Goal: Task Accomplishment & Management: Complete application form

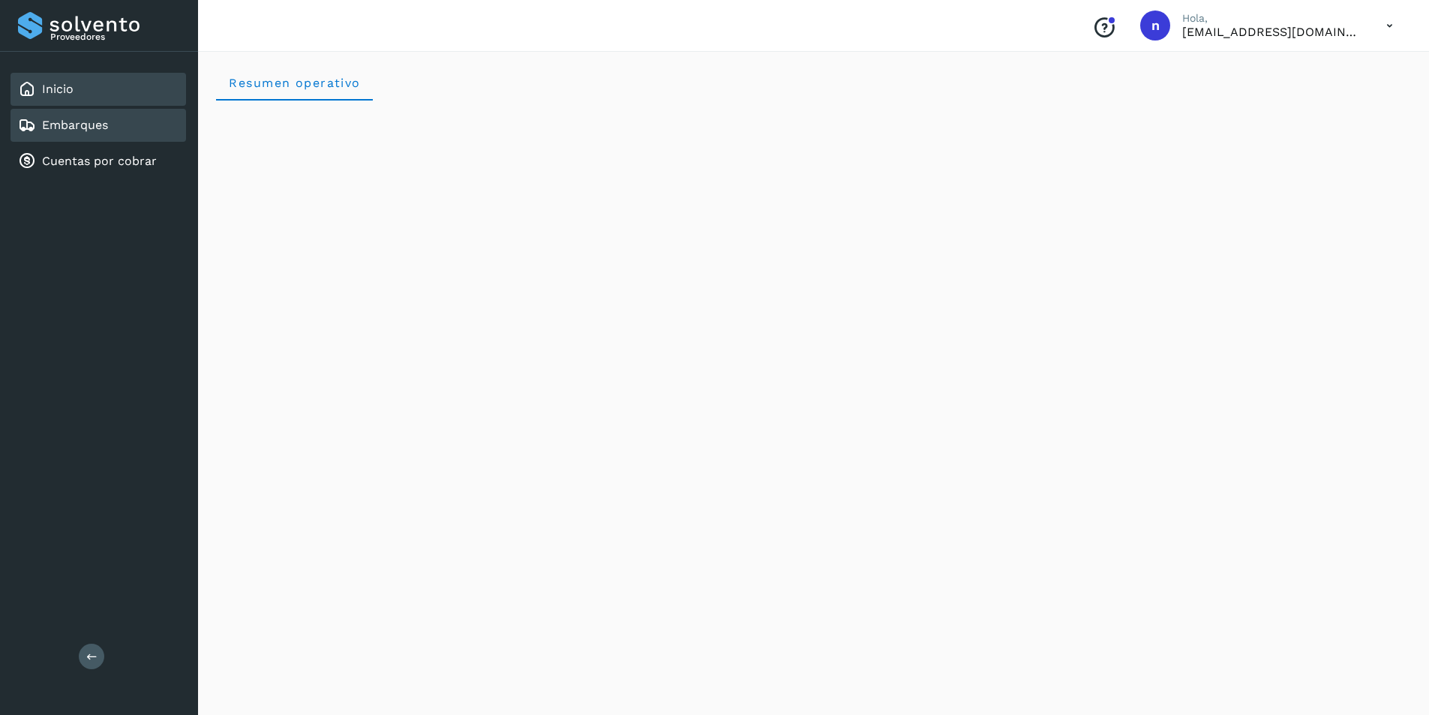
click at [90, 122] on link "Embarques" at bounding box center [75, 125] width 66 height 14
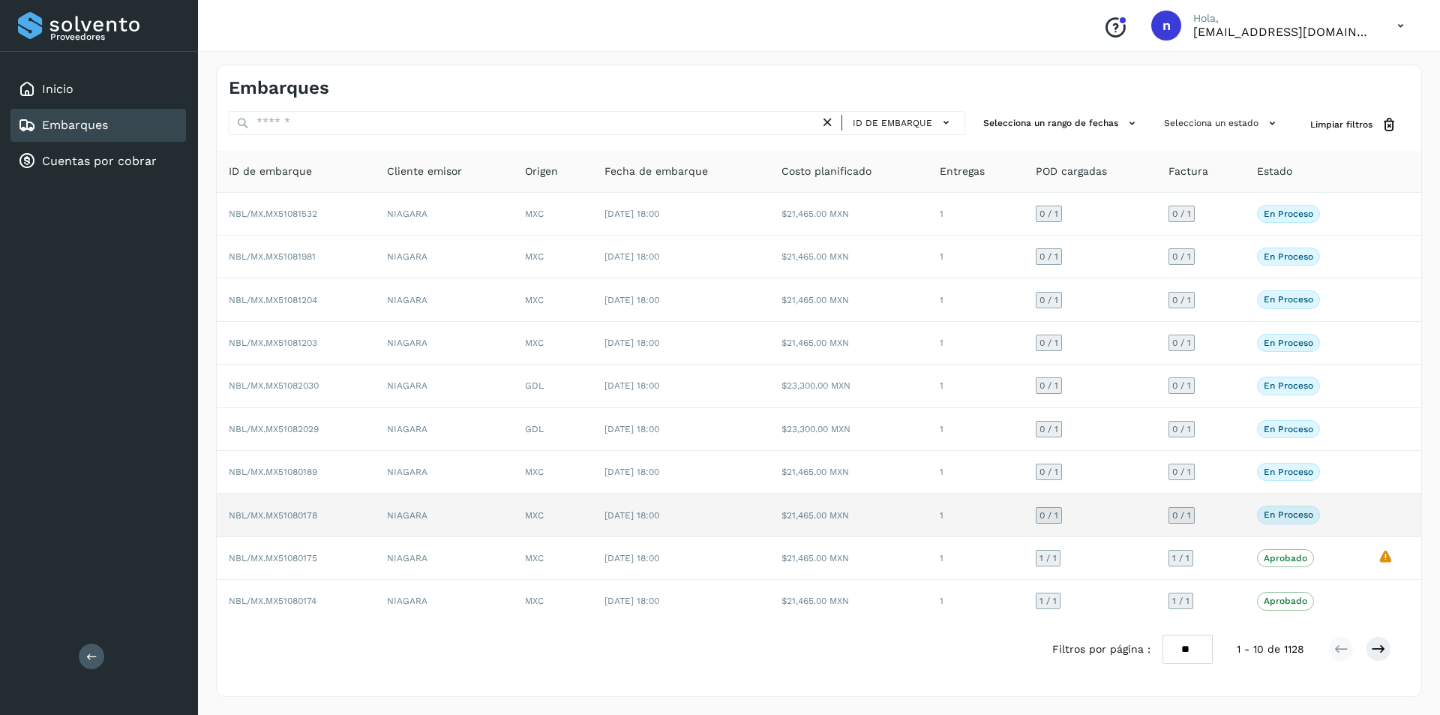
click at [297, 510] on span "NBL/MX.MX51080178" at bounding box center [273, 515] width 89 height 11
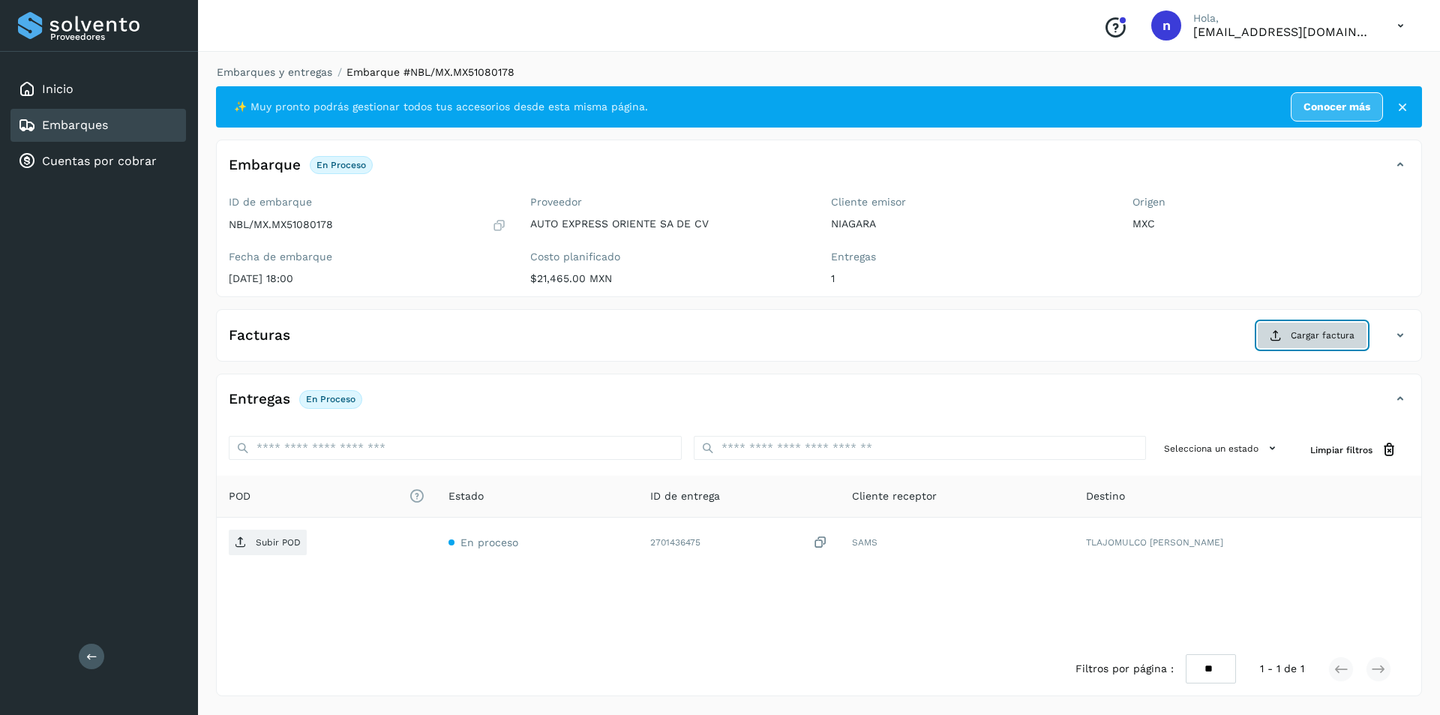
click at [1305, 342] on span "Cargar factura" at bounding box center [1323, 336] width 64 height 14
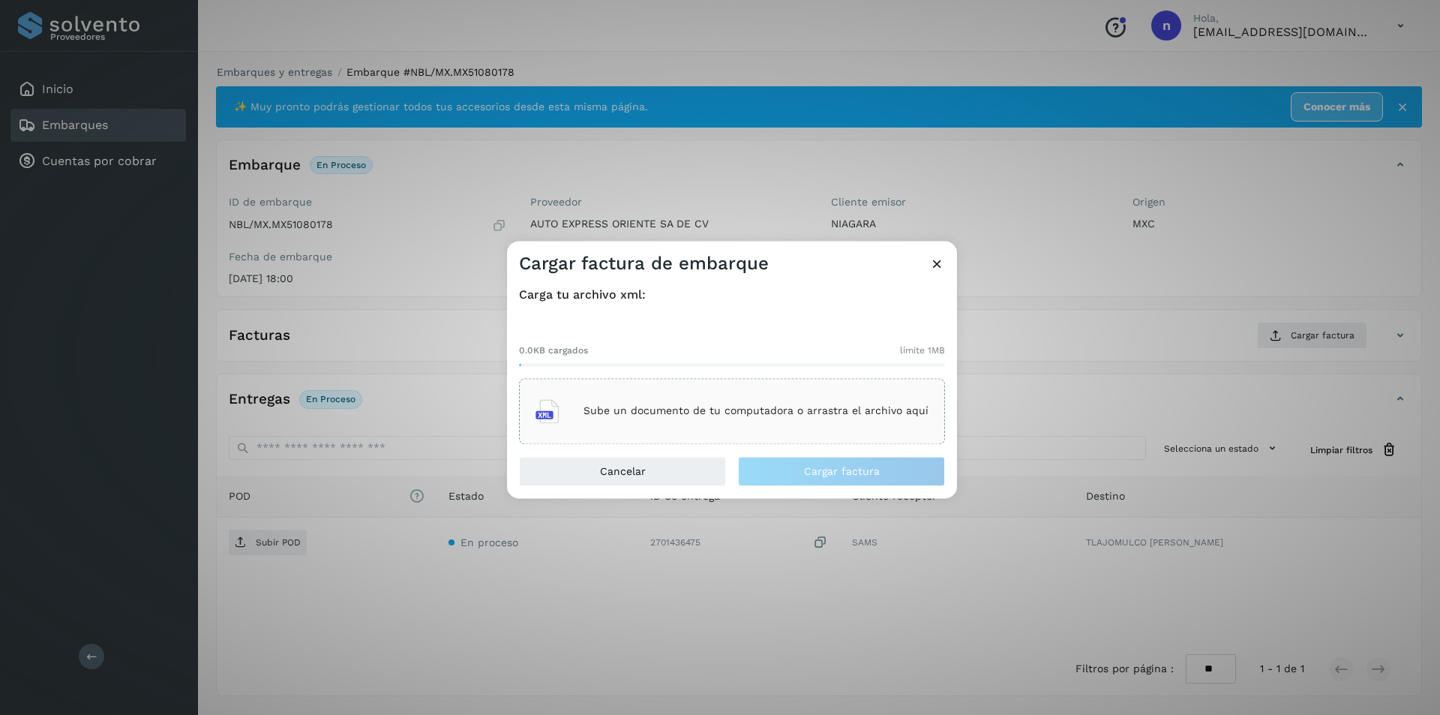
click at [764, 392] on div "Sube un documento de tu computadora o arrastra el archivo aquí" at bounding box center [732, 411] width 393 height 41
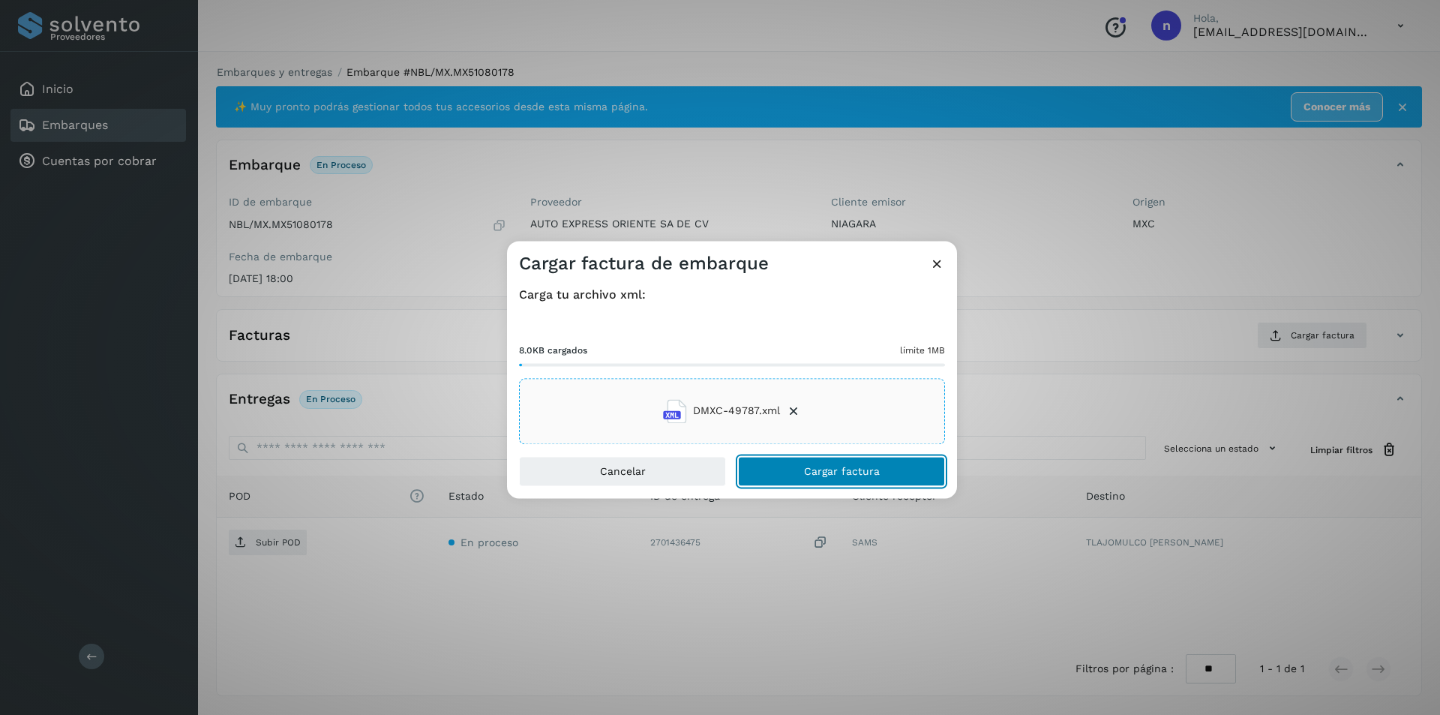
click at [857, 474] on span "Cargar factura" at bounding box center [842, 471] width 76 height 11
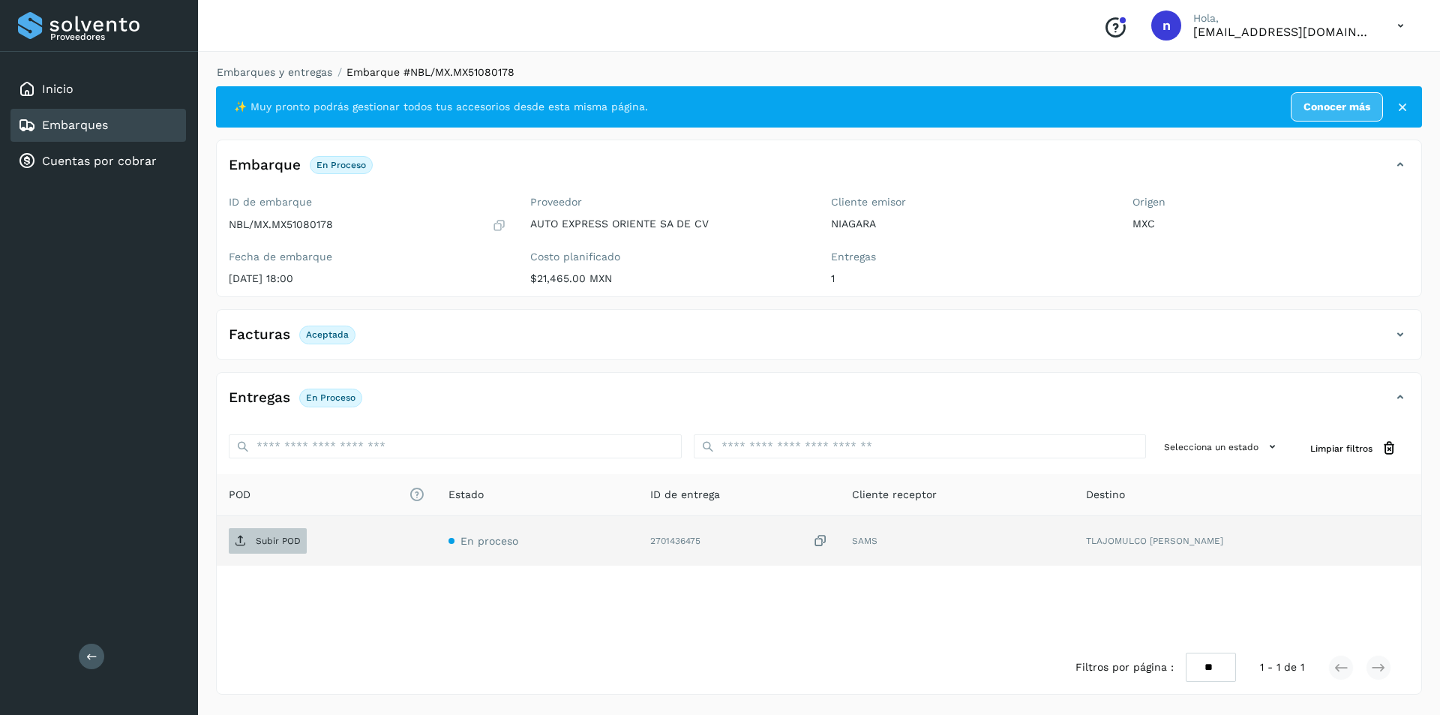
click at [257, 534] on span "Subir POD" at bounding box center [268, 541] width 78 height 24
click at [59, 119] on link "Embarques" at bounding box center [75, 125] width 66 height 14
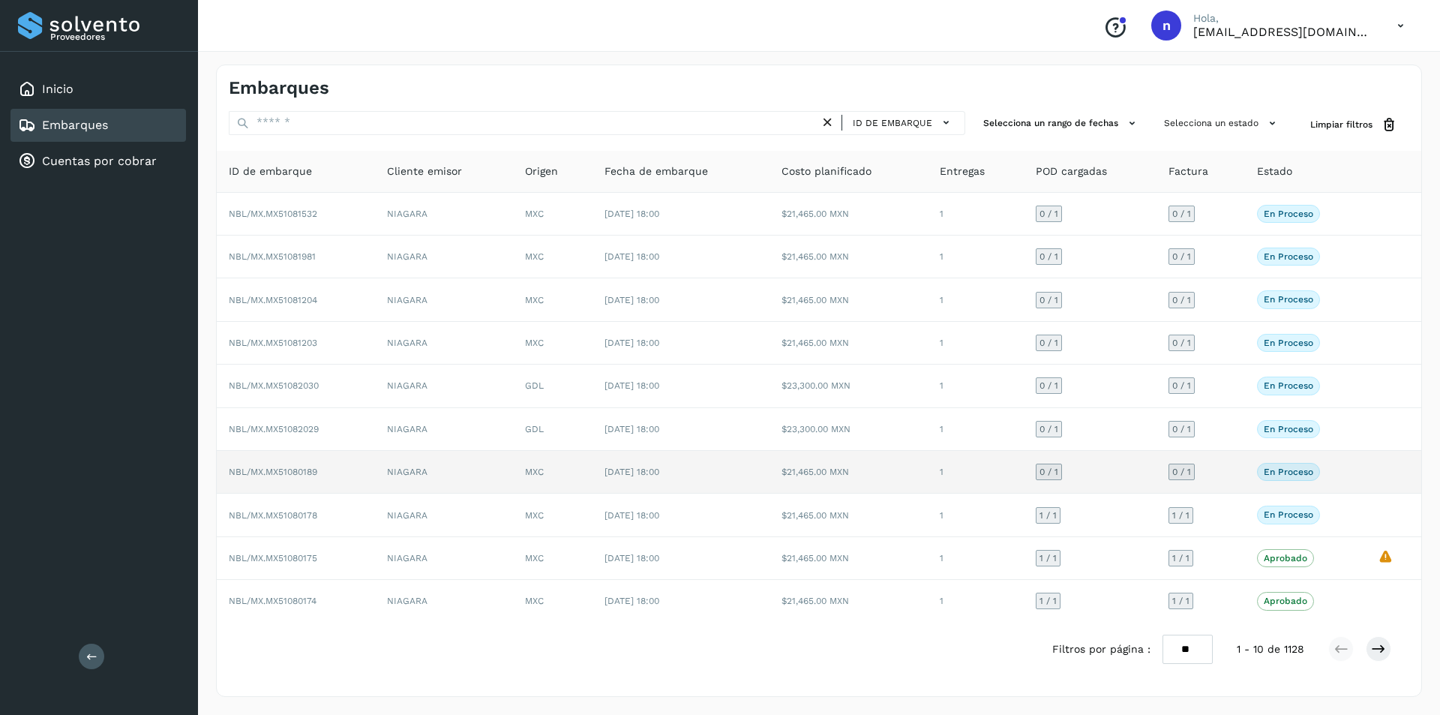
click at [293, 467] on span "NBL/MX.MX51080189" at bounding box center [273, 472] width 89 height 11
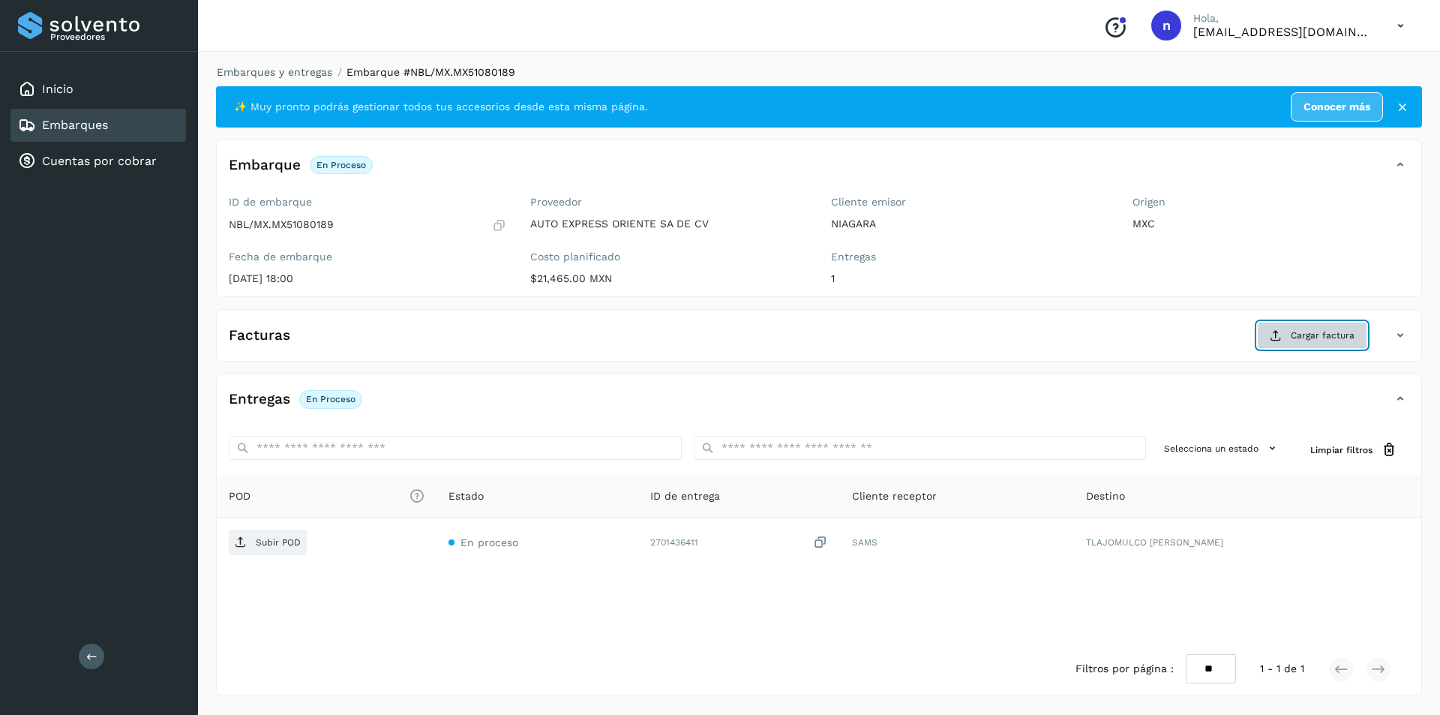
click at [1299, 337] on span "Cargar factura" at bounding box center [1323, 336] width 64 height 14
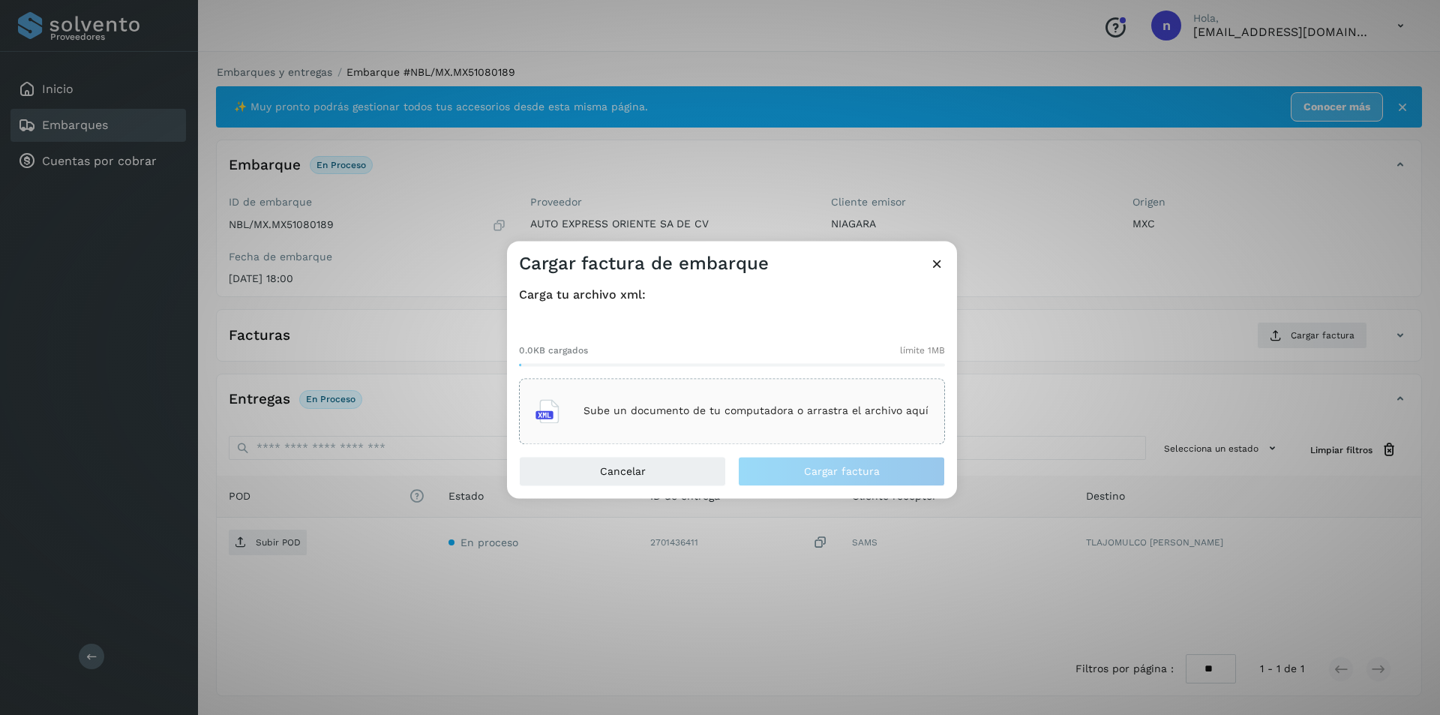
click at [709, 402] on div "Sube un documento de tu computadora o arrastra el archivo aquí" at bounding box center [732, 411] width 393 height 41
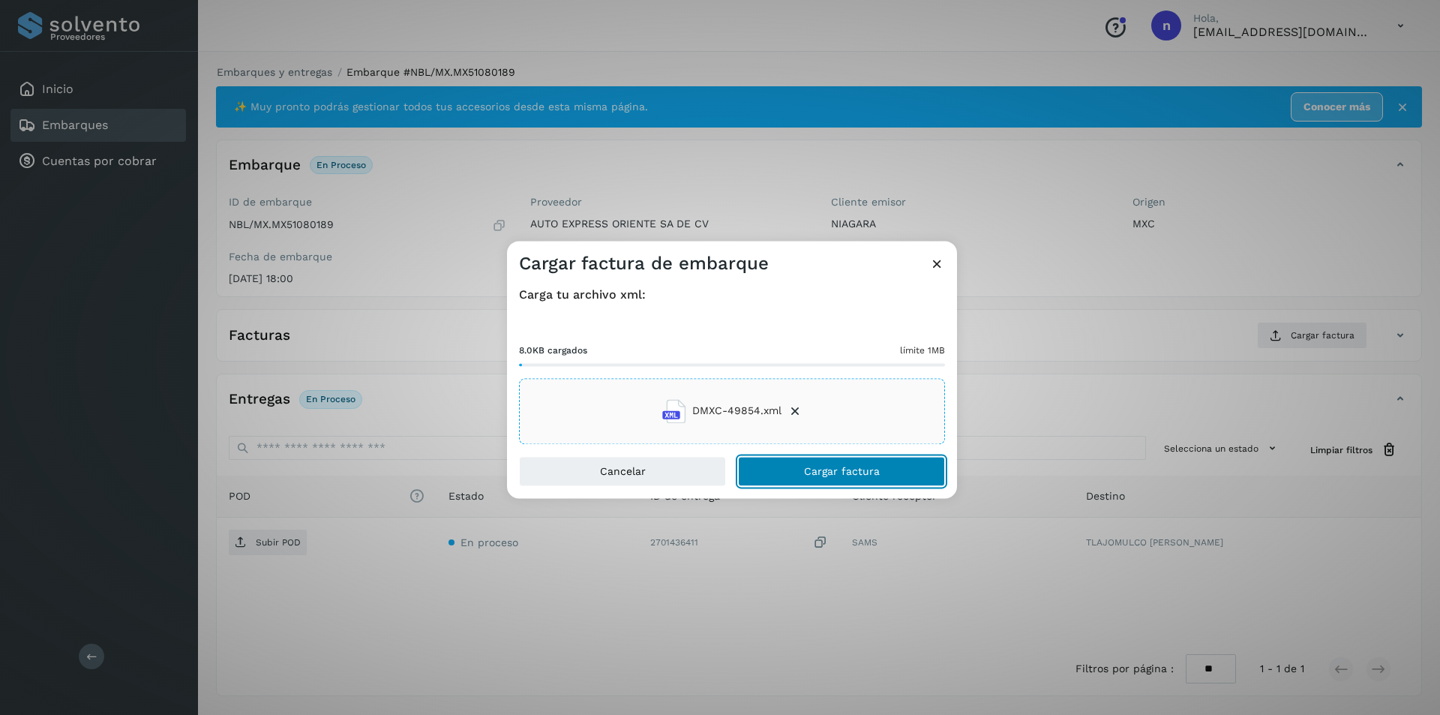
click at [860, 466] on span "Cargar factura" at bounding box center [842, 471] width 76 height 11
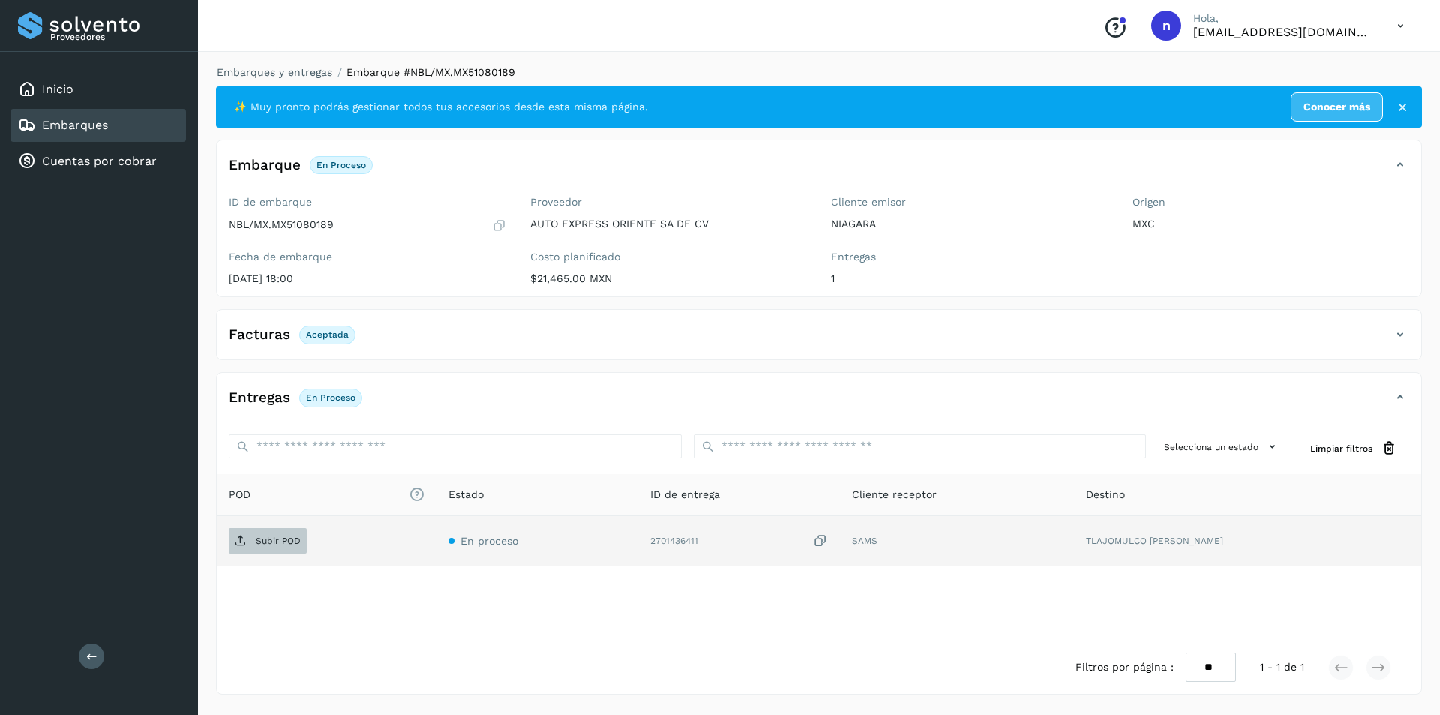
click at [273, 541] on p "Subir POD" at bounding box center [278, 541] width 45 height 11
click at [1396, 23] on icon at bounding box center [1401, 26] width 31 height 31
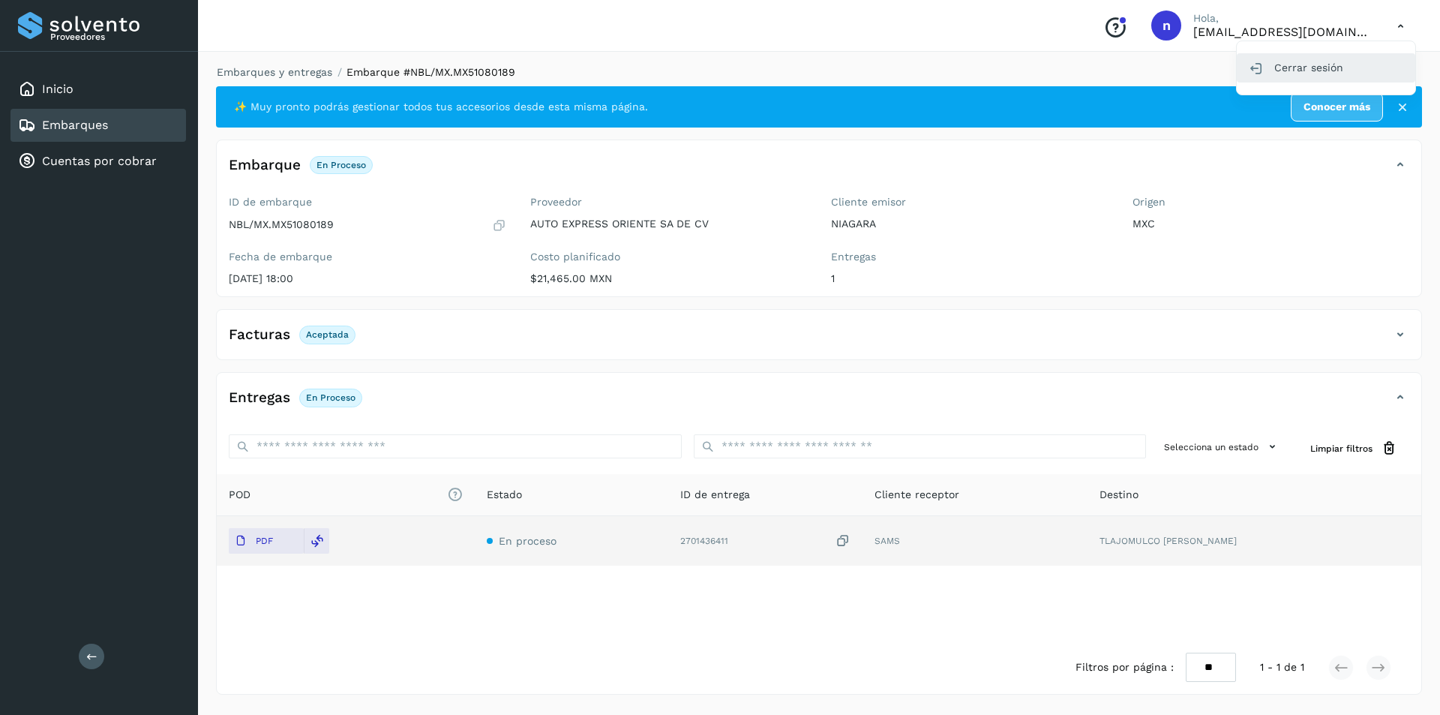
click at [1288, 68] on div "Cerrar sesión" at bounding box center [1326, 67] width 179 height 29
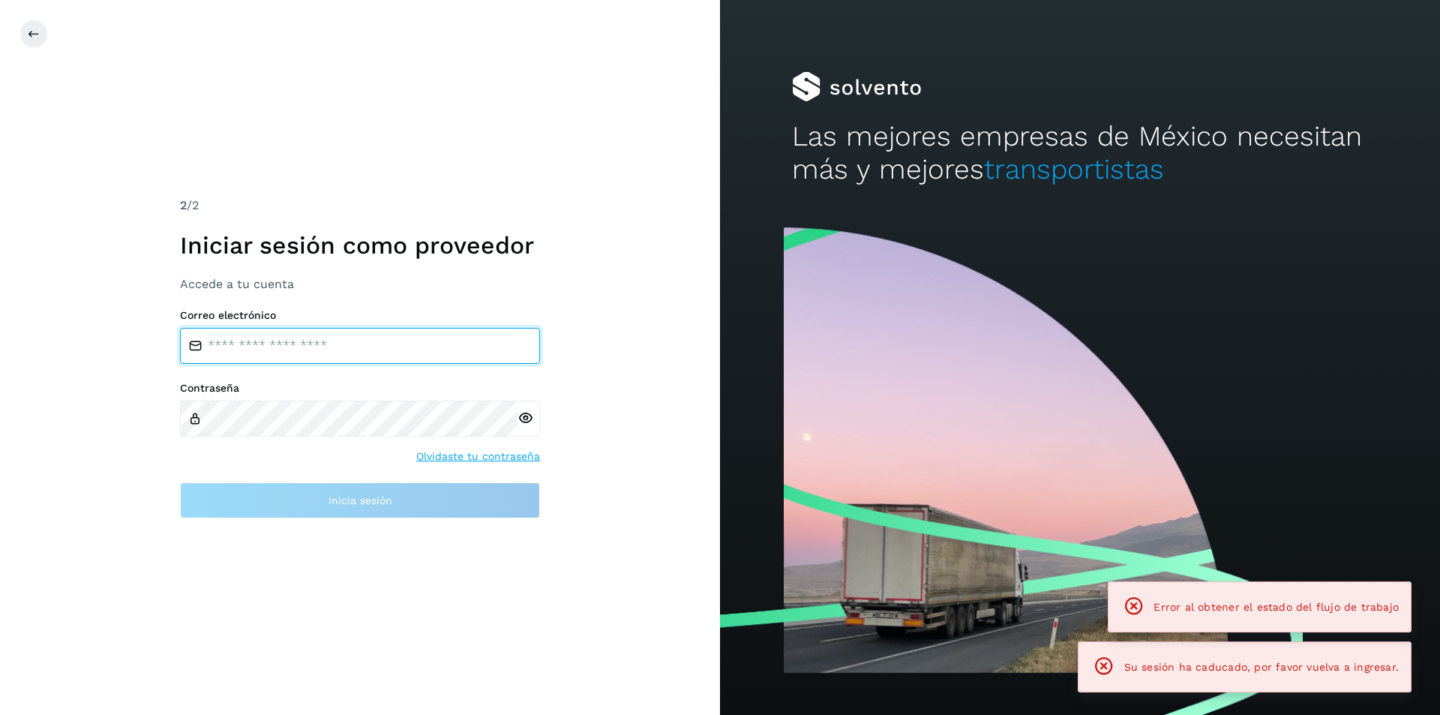
type input "**********"
